Goal: Find contact information: Find contact information

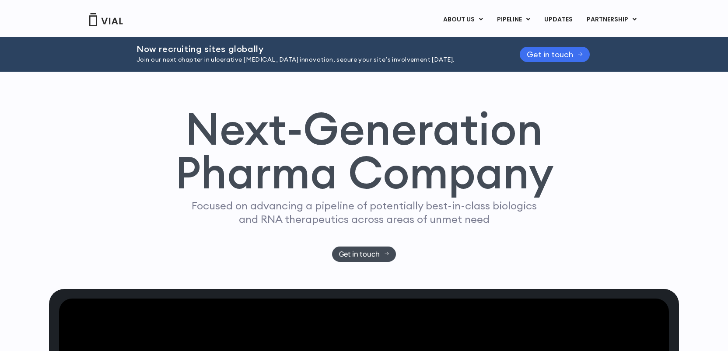
click at [554, 58] on span "Get in touch" at bounding box center [550, 54] width 46 height 7
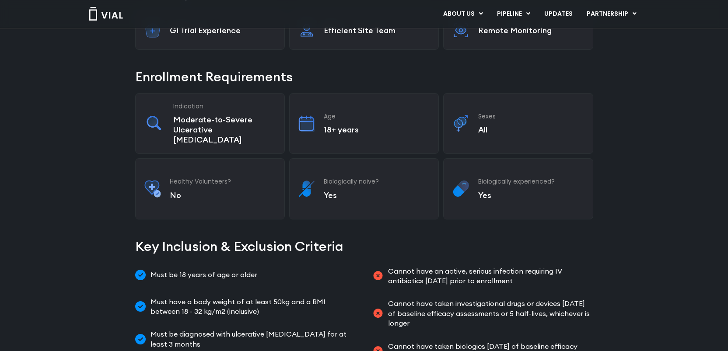
scroll to position [158, 0]
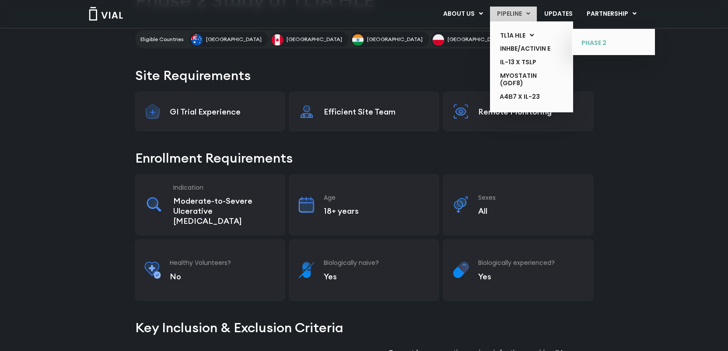
click at [602, 45] on link "PHASE 2" at bounding box center [607, 43] width 64 height 14
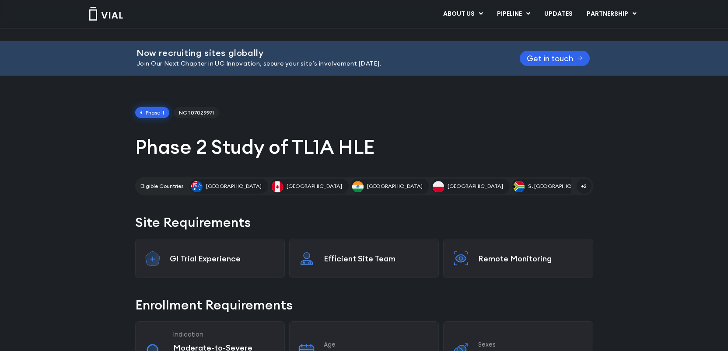
scroll to position [13, 0]
